Goal: Information Seeking & Learning: Learn about a topic

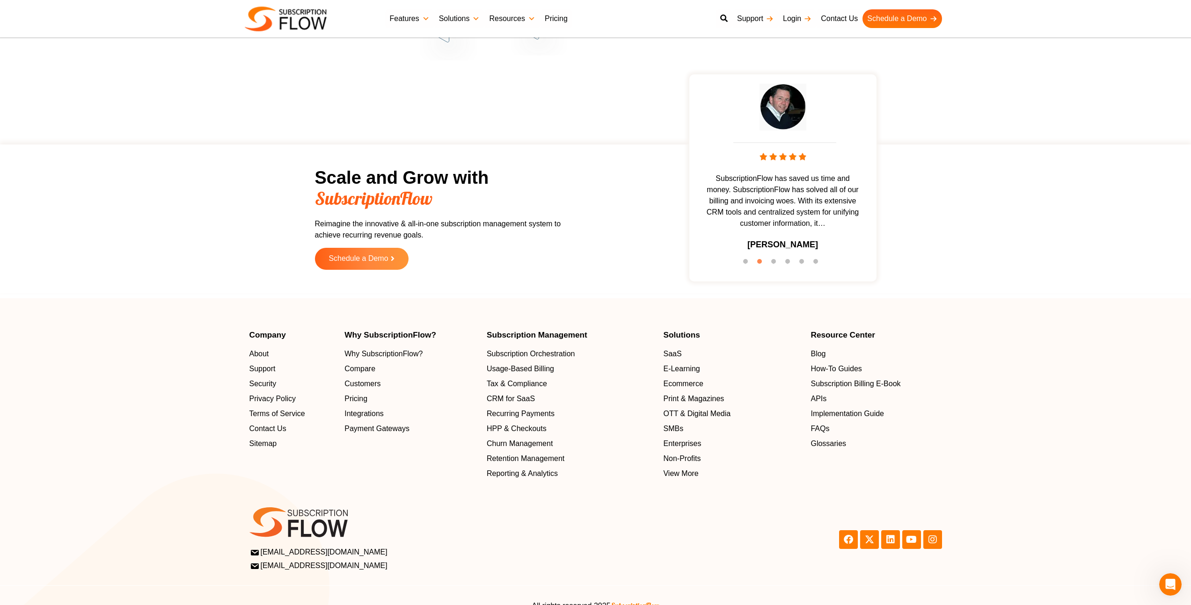
scroll to position [2807, 0]
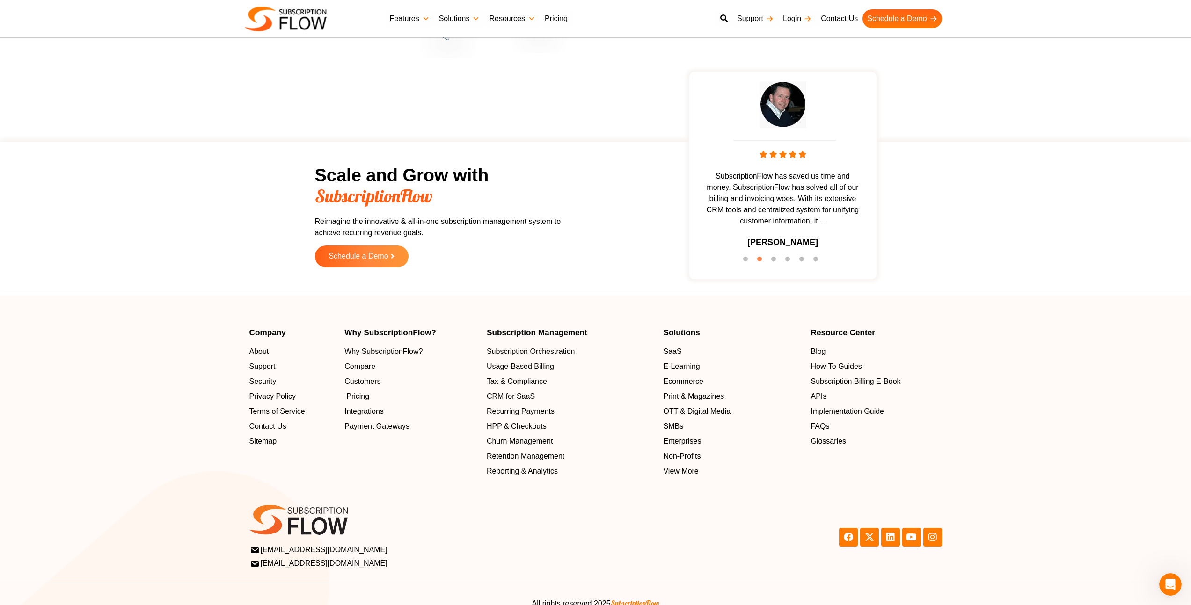
click at [356, 395] on span "Pricing" at bounding box center [357, 396] width 23 height 11
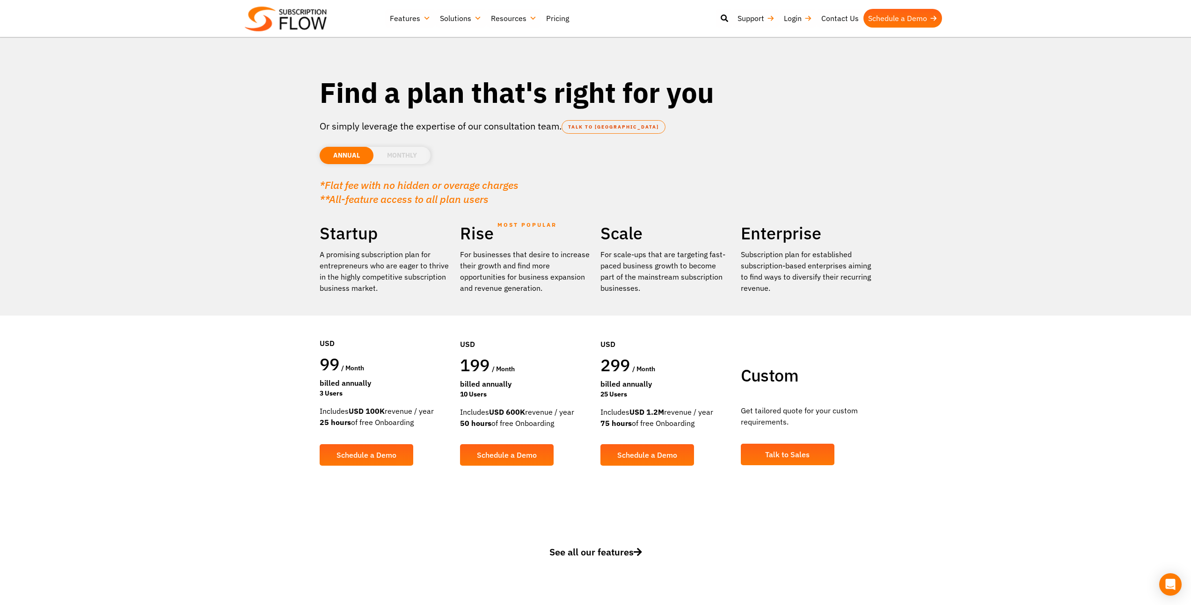
click at [665, 424] on div "Includes USD 1.2M revenue / year 75 hours of free Onboarding" at bounding box center [665, 418] width 131 height 22
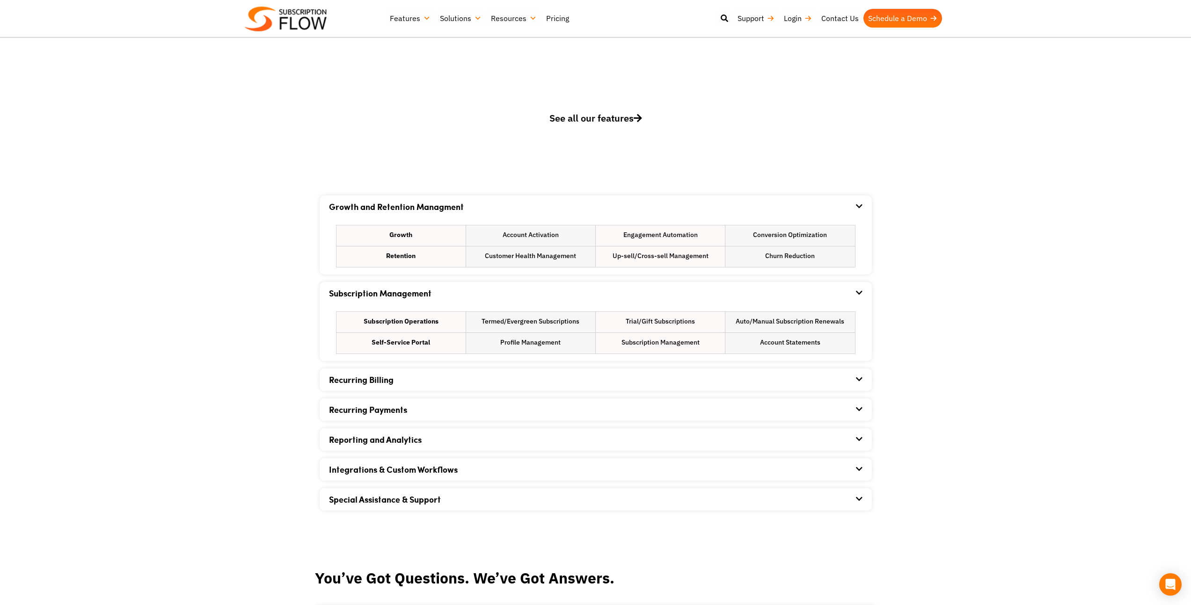
scroll to position [449, 0]
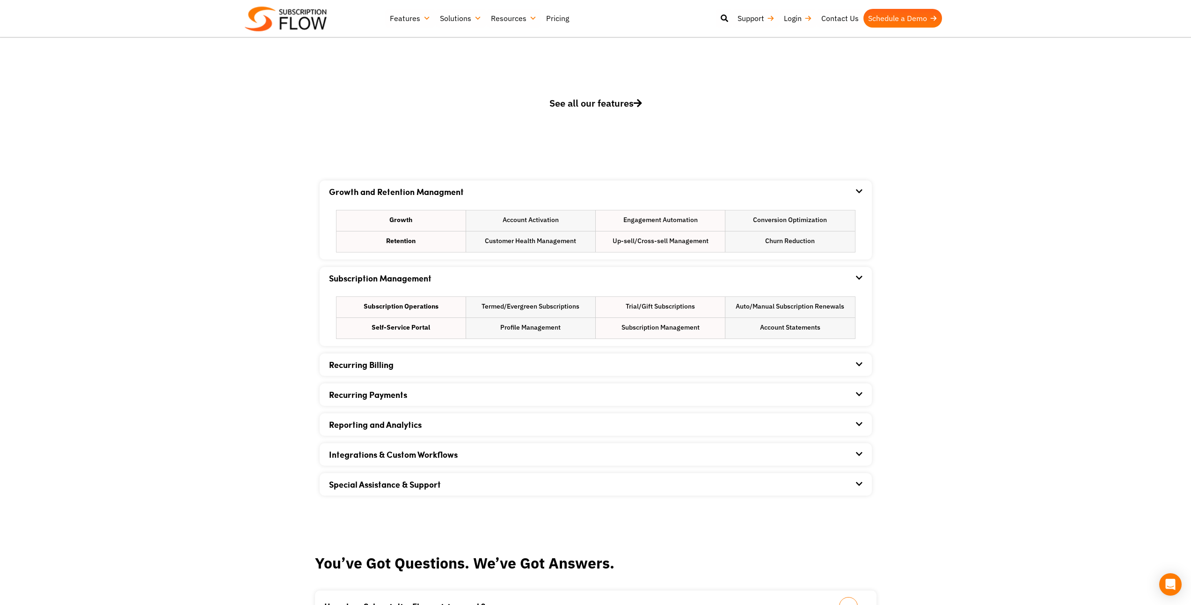
click at [515, 396] on div "Recurring Payments" at bounding box center [595, 395] width 533 height 22
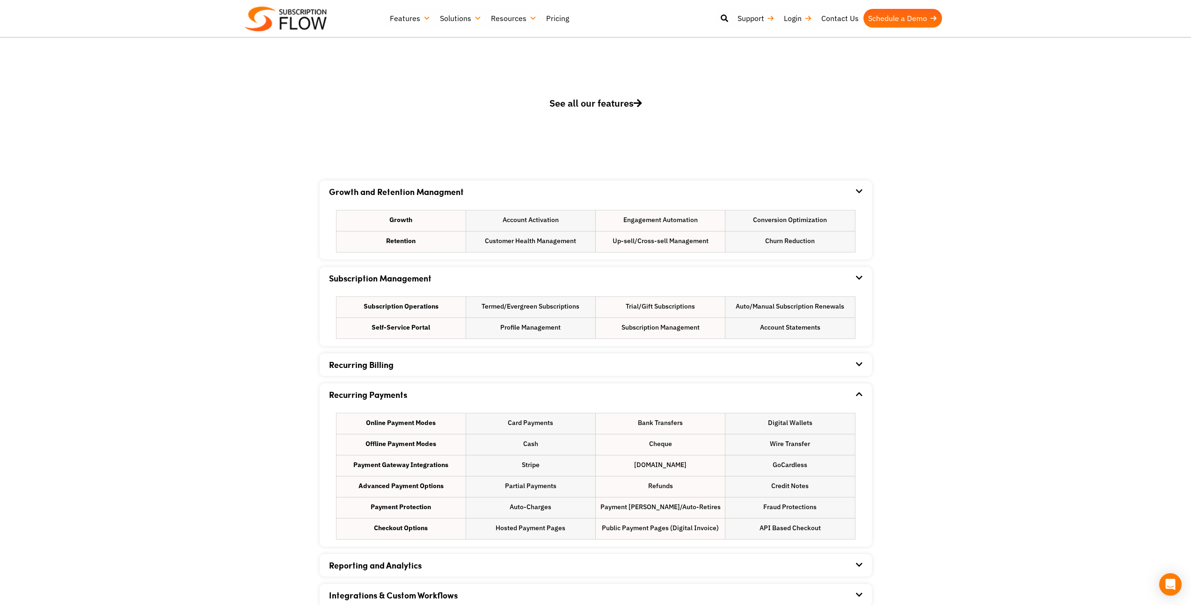
click at [658, 377] on div "Growth and Retention Managment Growth Account Activation Engagement Automation …" at bounding box center [596, 409] width 552 height 456
click at [700, 364] on div "Recurring Billing" at bounding box center [595, 365] width 533 height 22
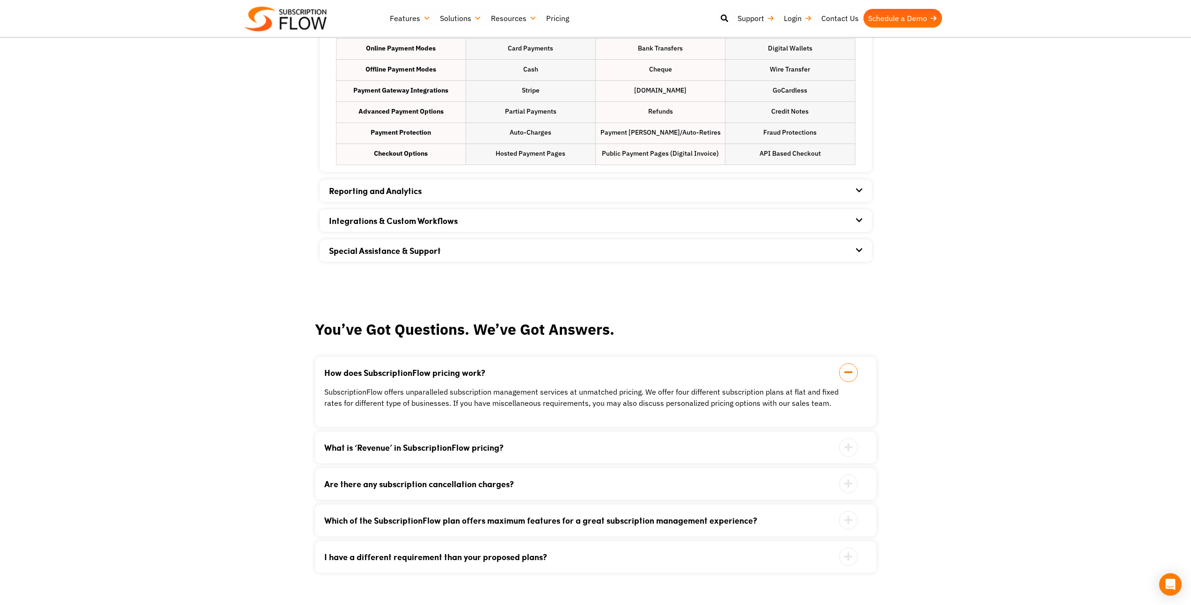
scroll to position [1123, 0]
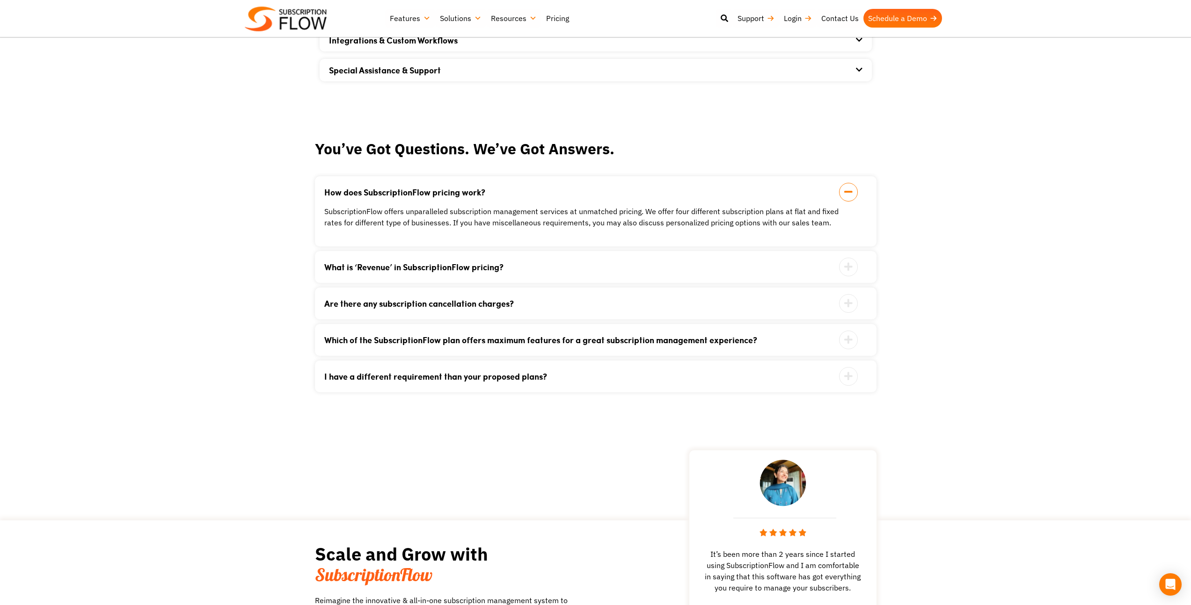
click at [673, 269] on link "What is ‘Revenue’ in SubscriptionFlow pricing?" at bounding box center [583, 267] width 519 height 8
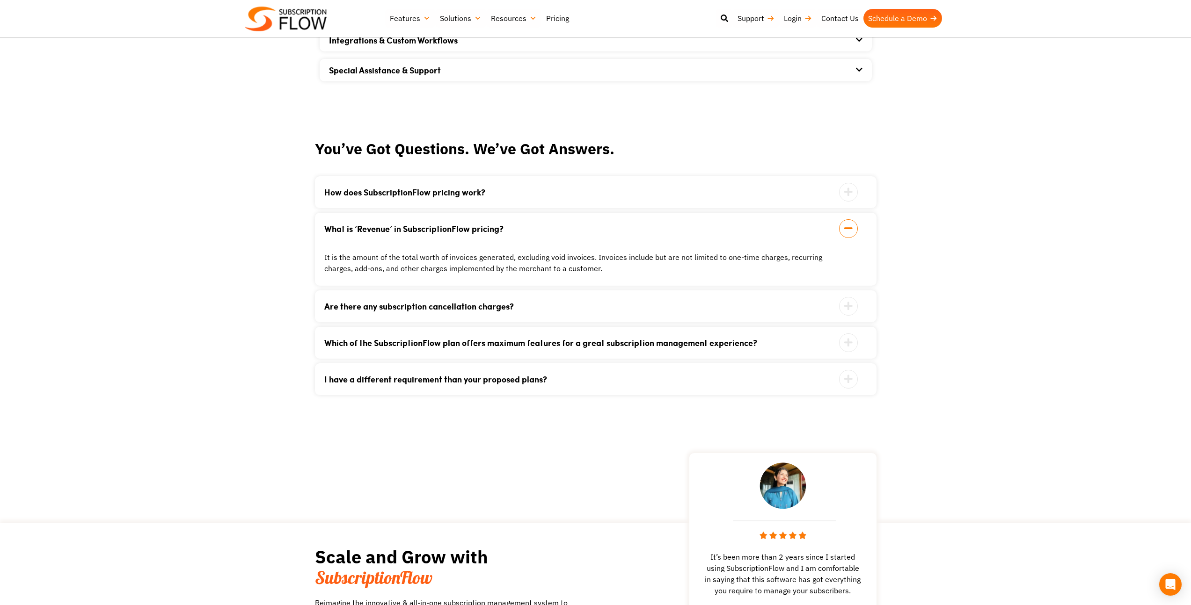
click at [695, 318] on div "Are there any subscription cancellation charges? No. We do not hold collateral …" at bounding box center [595, 307] width 561 height 32
click at [693, 312] on div "Are there any subscription cancellation charges? No. We do not hold collateral …" at bounding box center [595, 307] width 561 height 32
click at [855, 309] on icon at bounding box center [848, 306] width 19 height 19
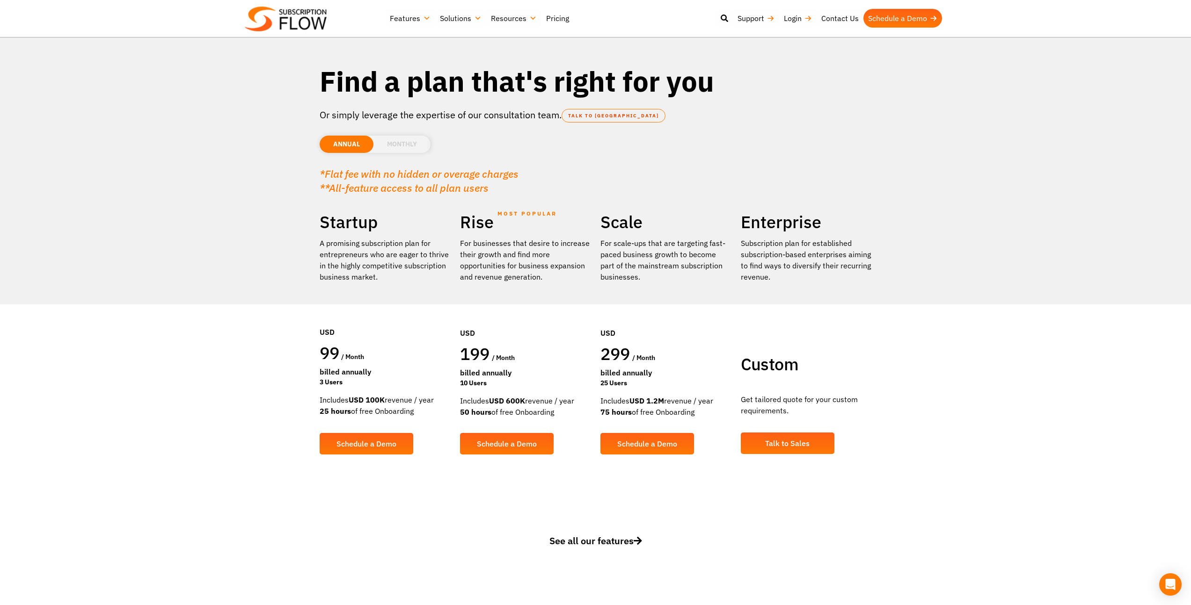
scroll to position [0, 0]
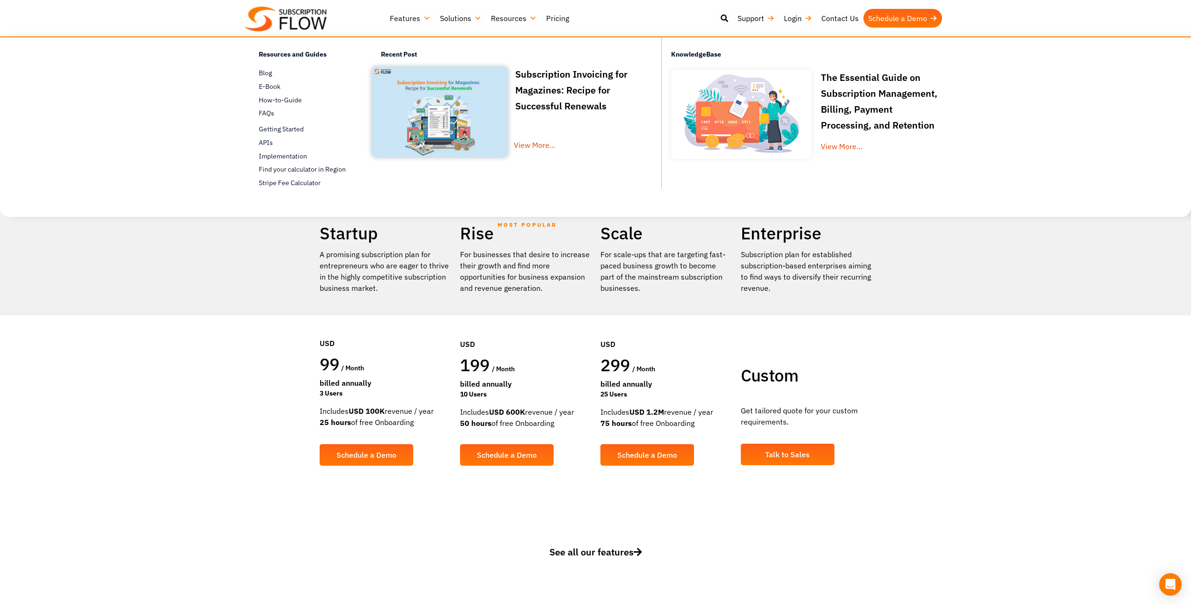
click at [507, 20] on link "Resources" at bounding box center [513, 18] width 55 height 19
click at [290, 98] on span "How-to-Guide" at bounding box center [280, 100] width 43 height 10
